Goal: Find specific page/section: Find specific page/section

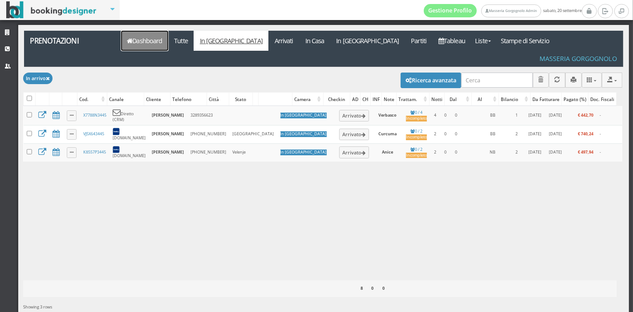
click at [164, 46] on link "Dashboard" at bounding box center [144, 41] width 47 height 20
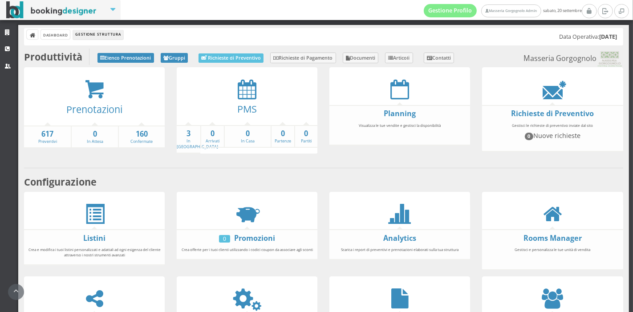
scroll to position [86, 0]
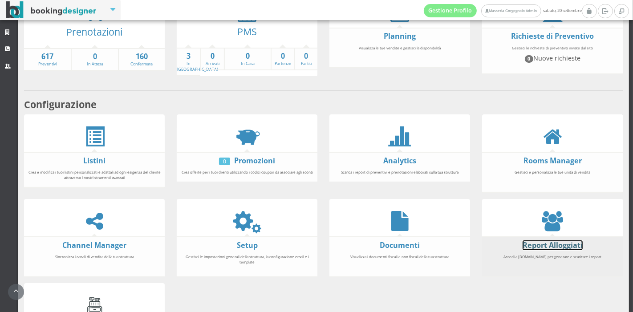
click at [551, 240] on link "Report Alloggiati" at bounding box center [553, 245] width 60 height 10
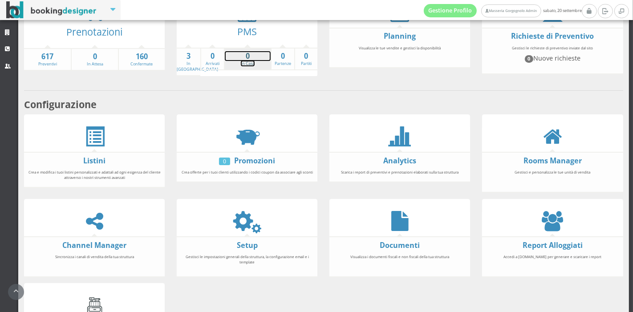
click at [247, 61] on link "0 In Casa" at bounding box center [248, 59] width 46 height 16
